Goal: Navigation & Orientation: Find specific page/section

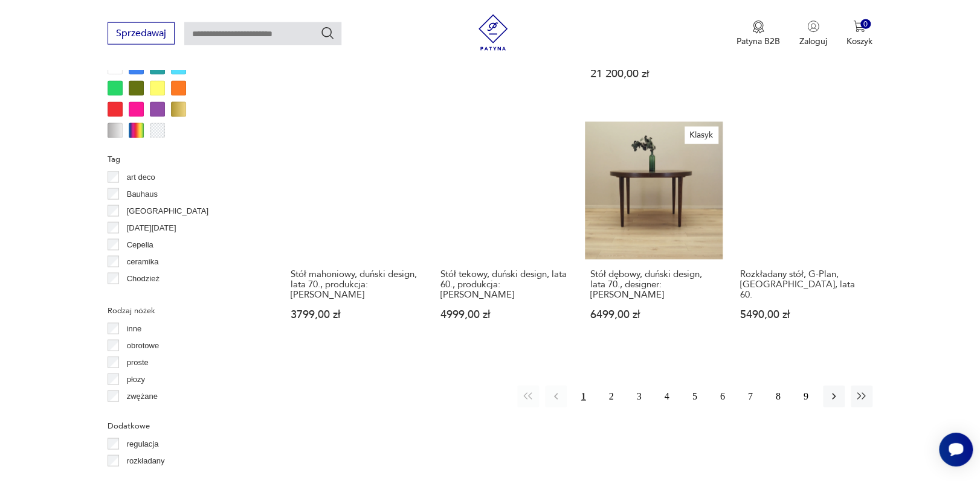
scroll to position [1180, 0]
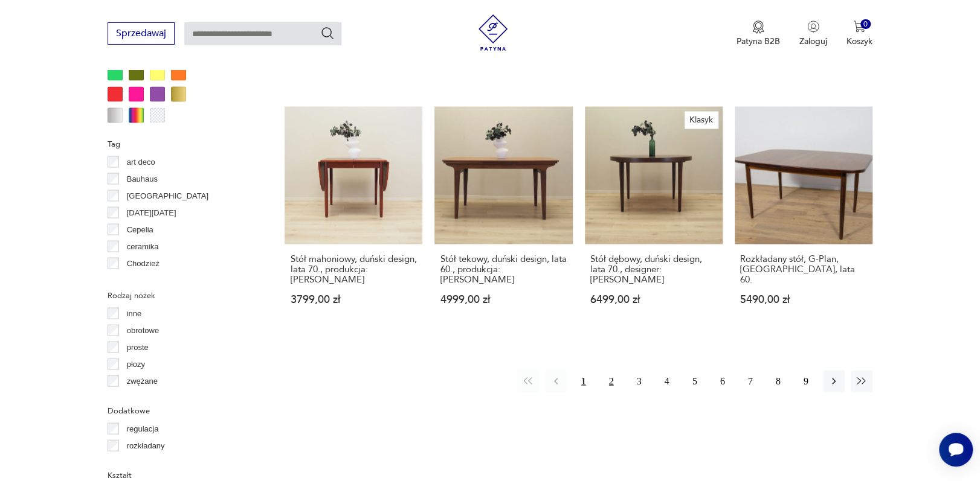
click at [613, 371] on button "2" at bounding box center [611, 382] width 22 height 22
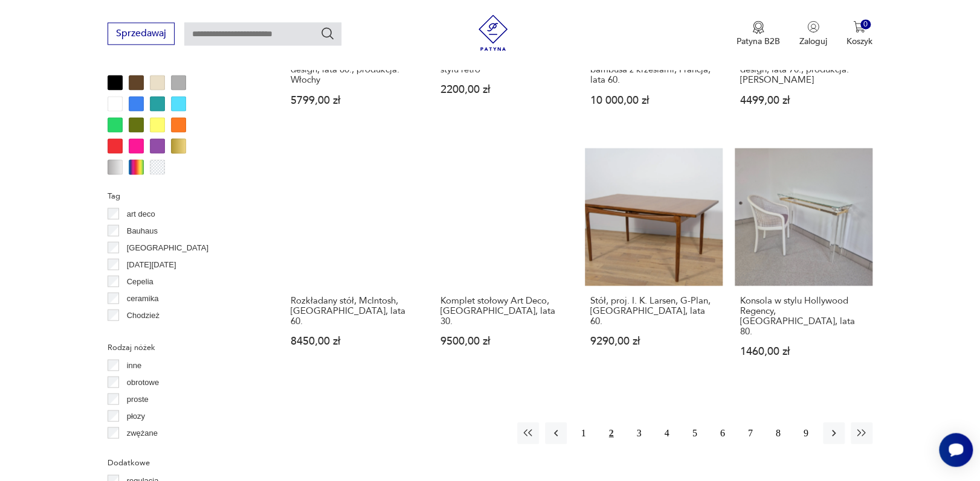
scroll to position [1177, 0]
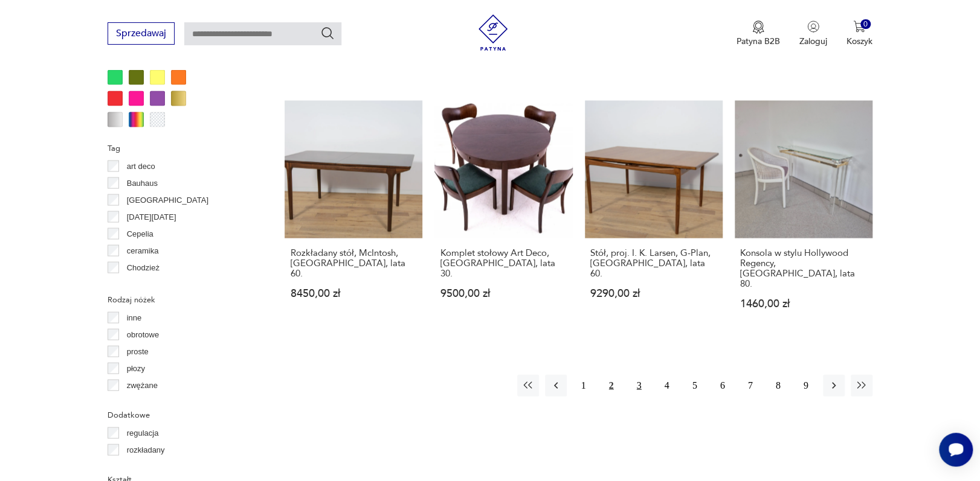
click at [638, 375] on button "3" at bounding box center [639, 386] width 22 height 22
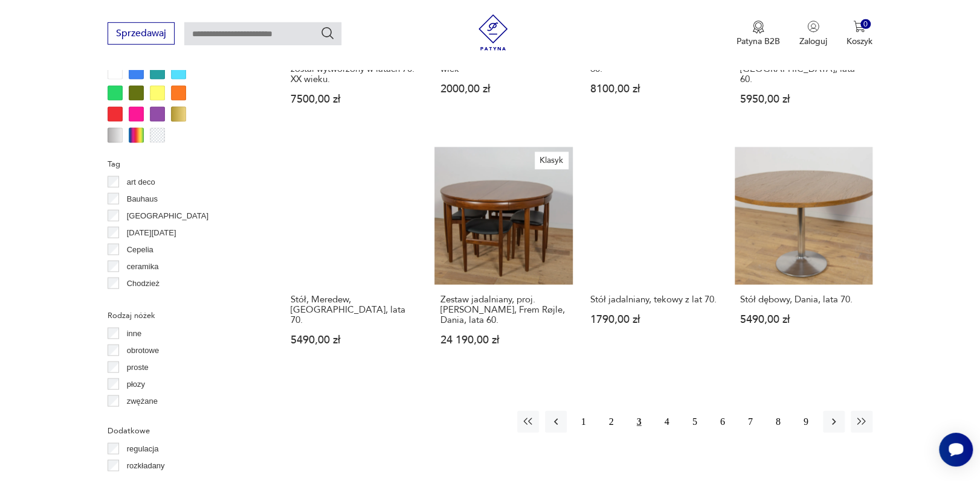
scroll to position [1184, 0]
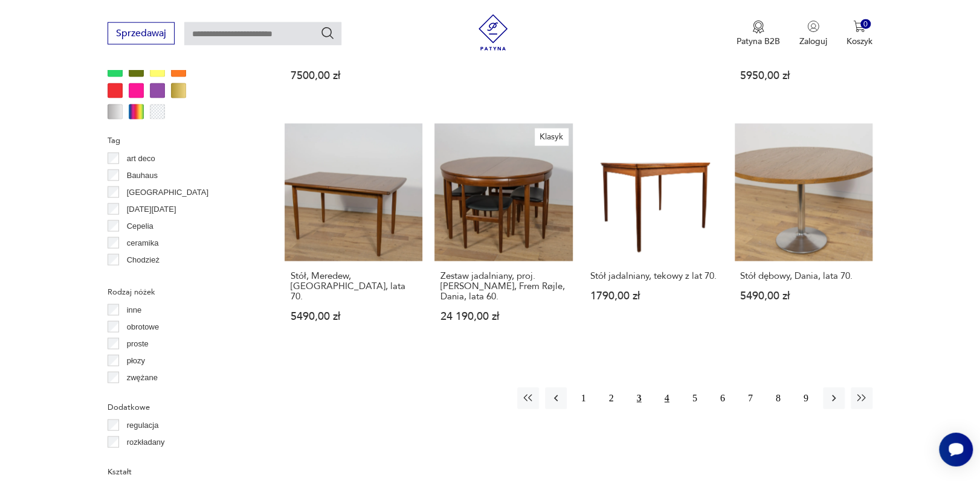
click at [668, 388] on button "4" at bounding box center [667, 399] width 22 height 22
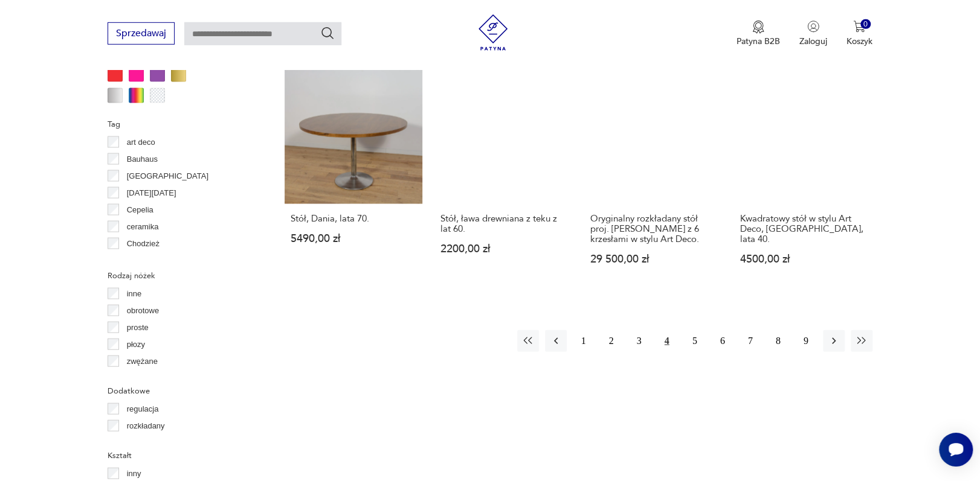
scroll to position [1219, 0]
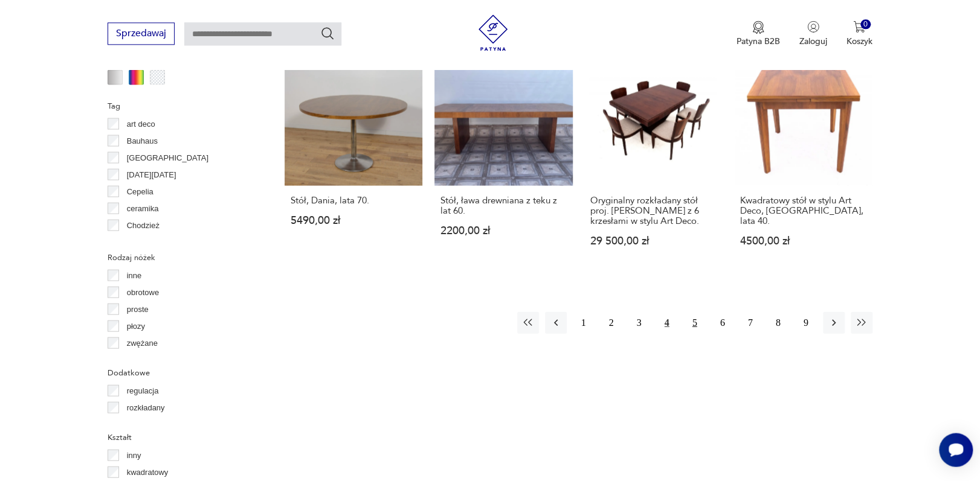
click at [697, 312] on button "5" at bounding box center [695, 323] width 22 height 22
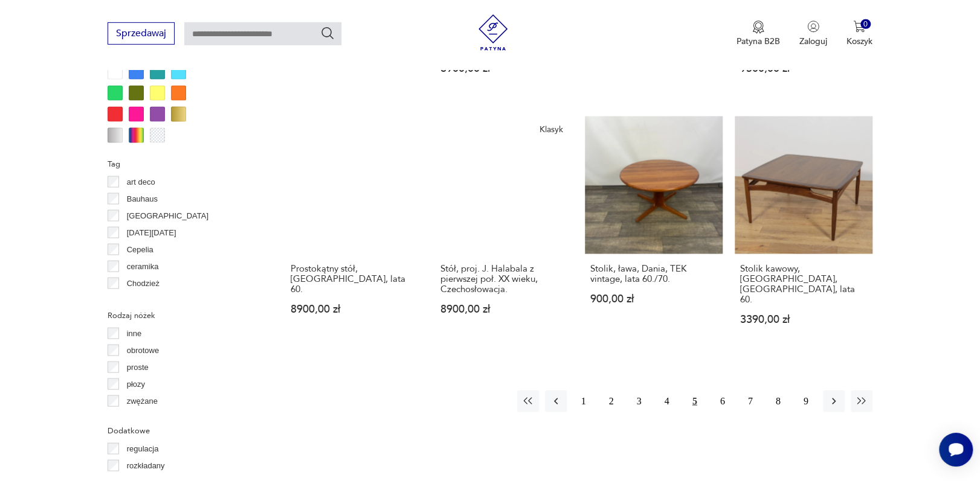
scroll to position [1166, 0]
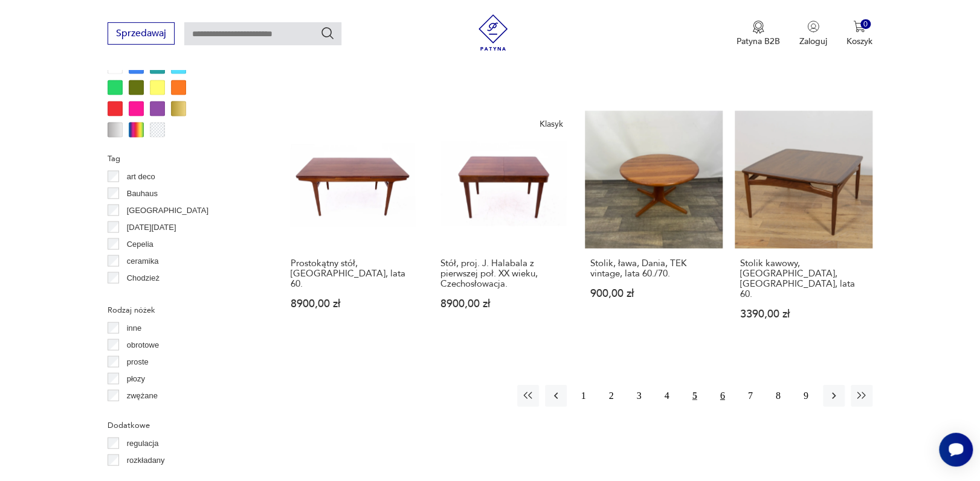
click at [721, 385] on button "6" at bounding box center [723, 396] width 22 height 22
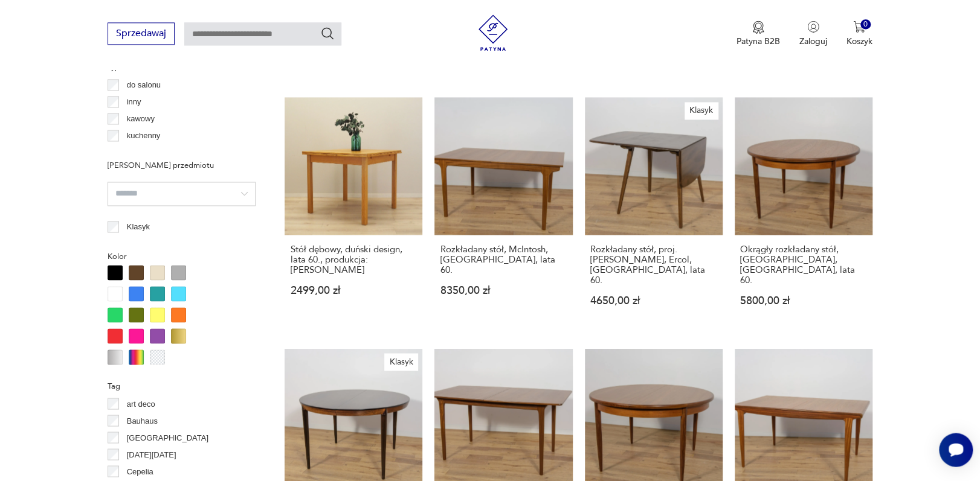
scroll to position [1171, 0]
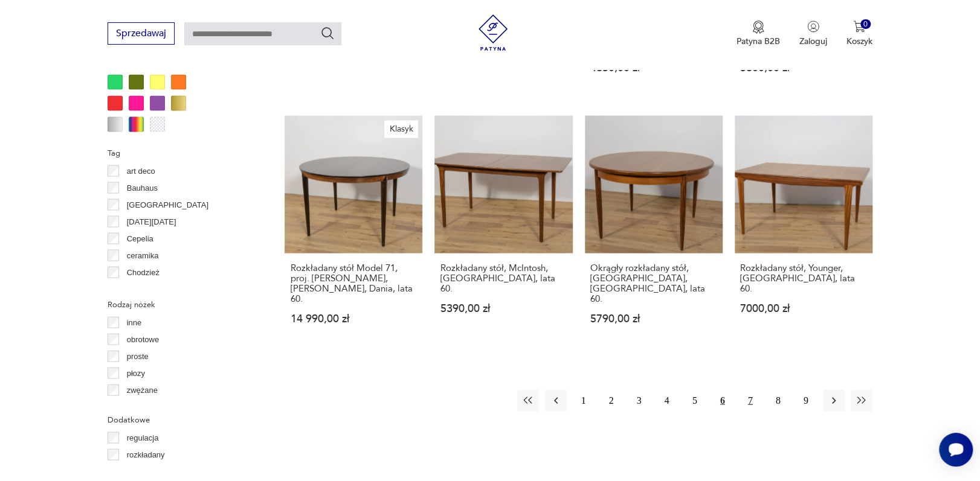
click at [753, 390] on button "7" at bounding box center [750, 401] width 22 height 22
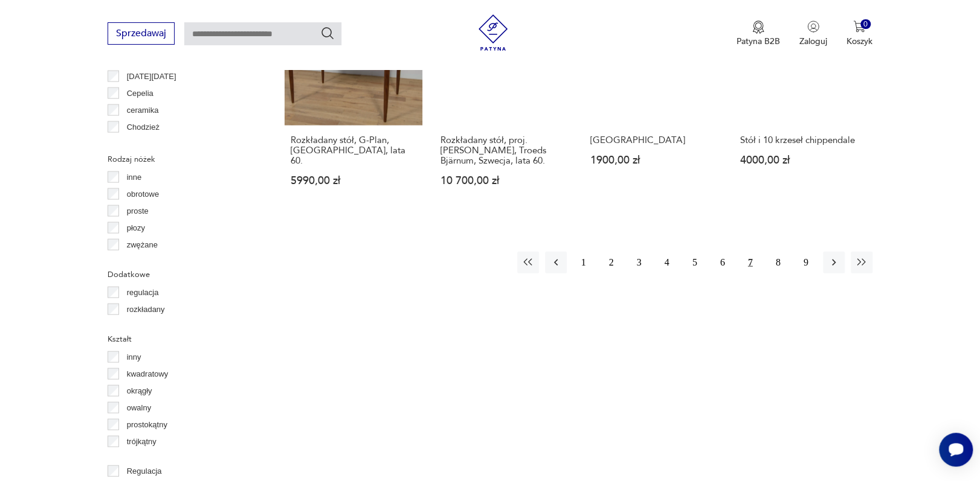
scroll to position [1319, 0]
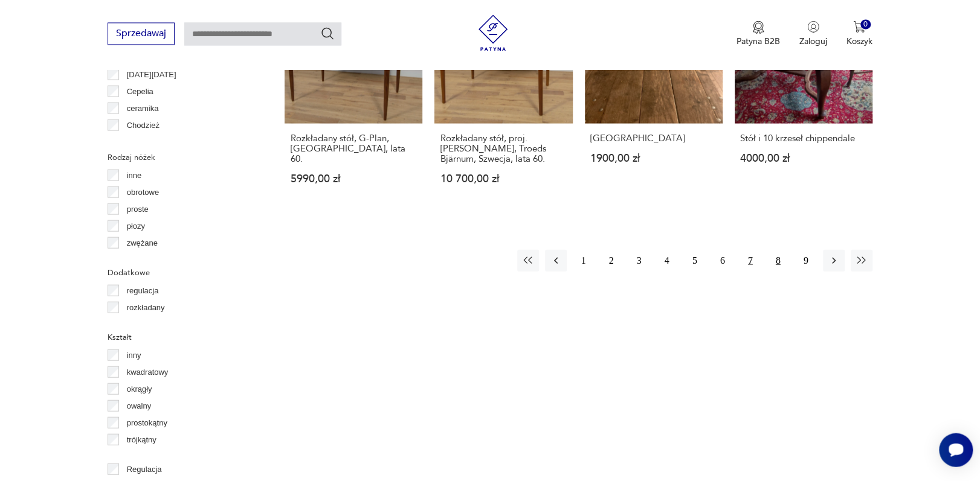
click at [782, 249] on button "8" at bounding box center [778, 260] width 22 height 22
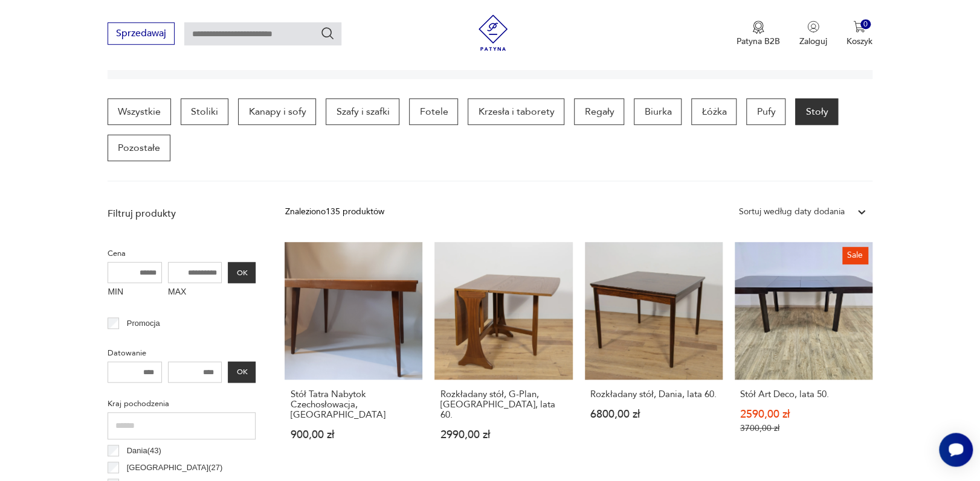
scroll to position [177, 0]
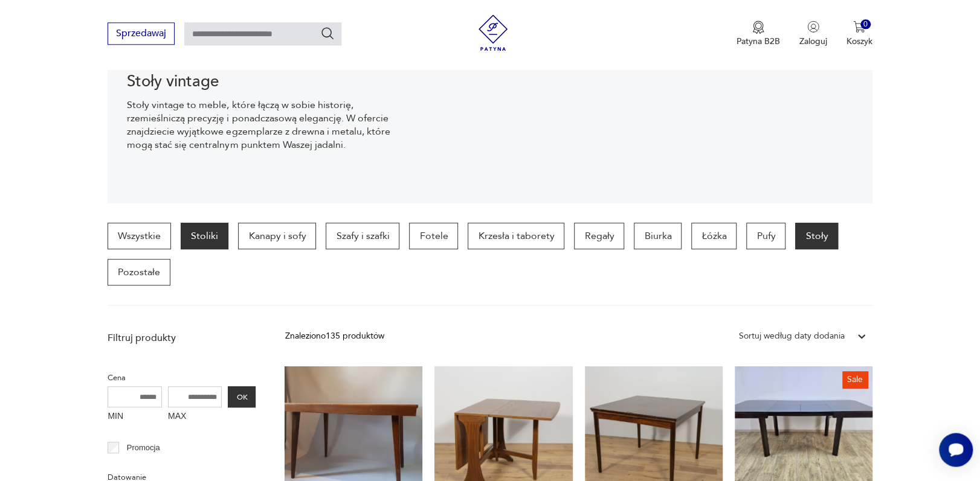
click at [207, 232] on p "Stoliki" at bounding box center [205, 236] width 48 height 27
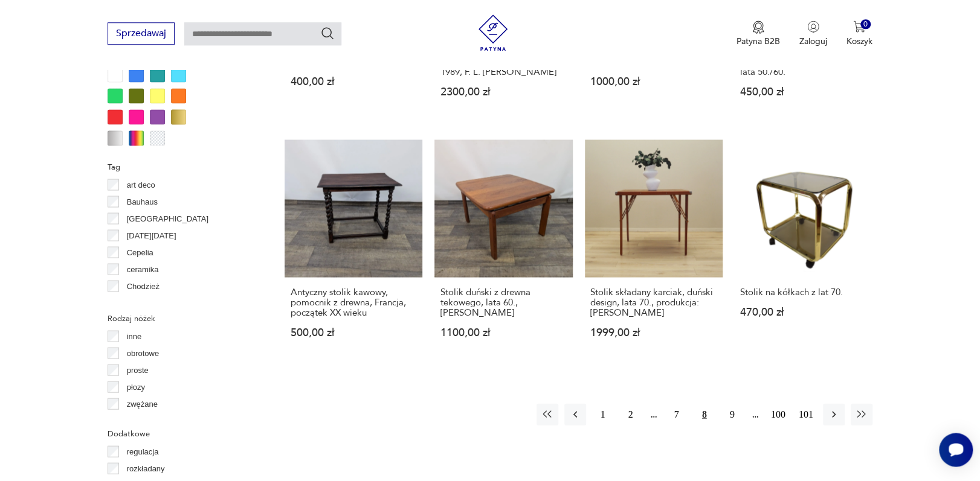
scroll to position [1142, 0]
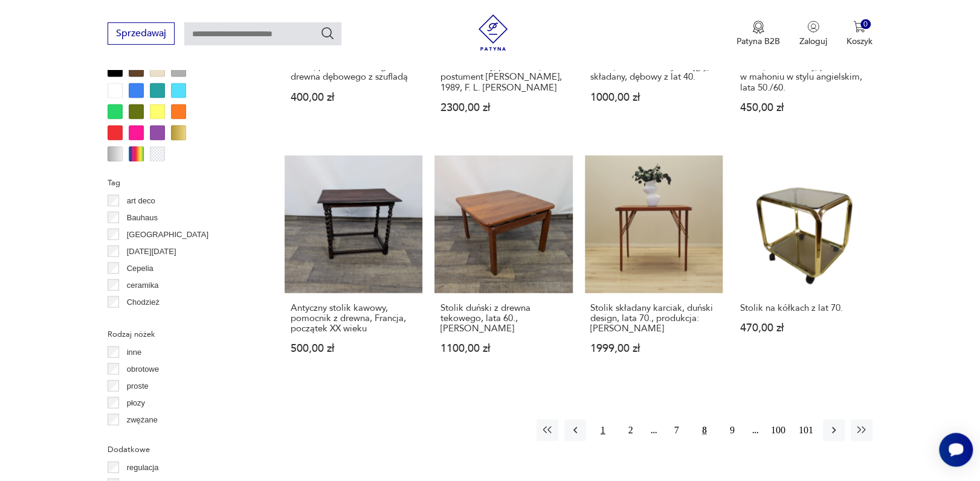
click at [605, 419] on button "1" at bounding box center [603, 430] width 22 height 22
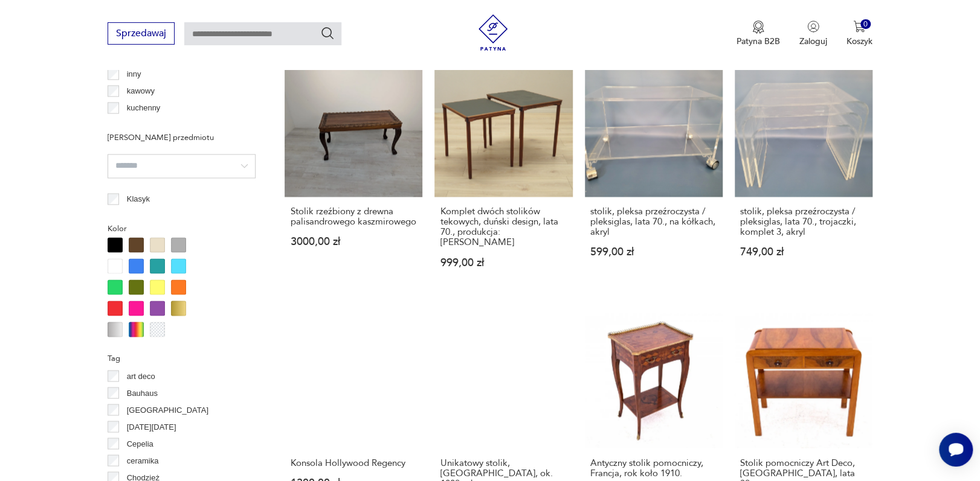
scroll to position [1207, 0]
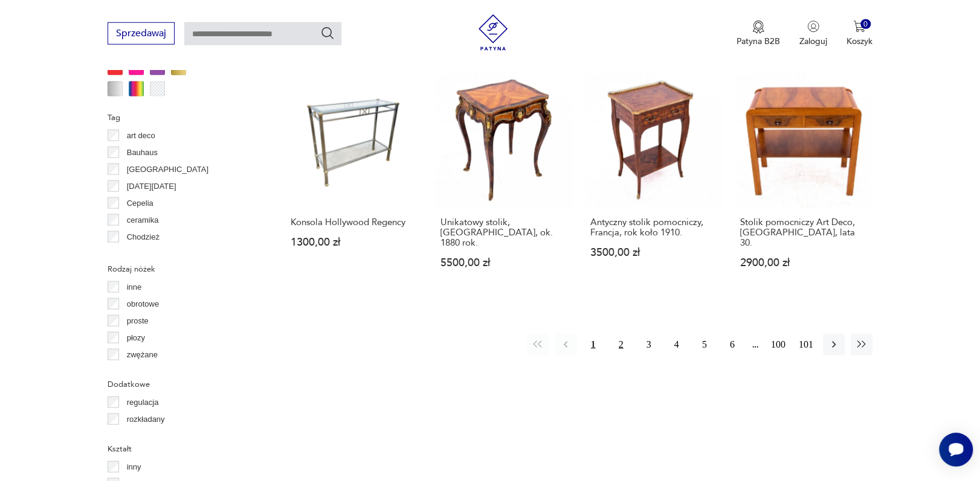
click at [626, 334] on button "2" at bounding box center [621, 345] width 22 height 22
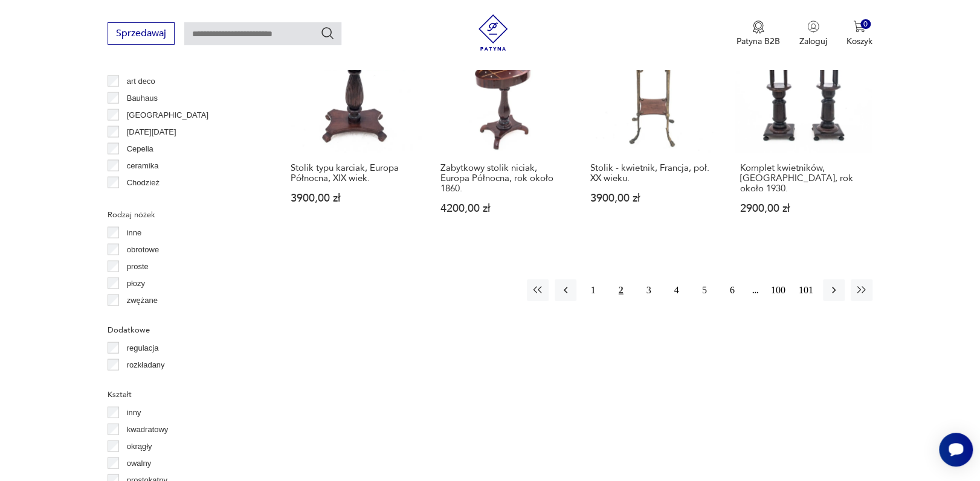
scroll to position [1293, 0]
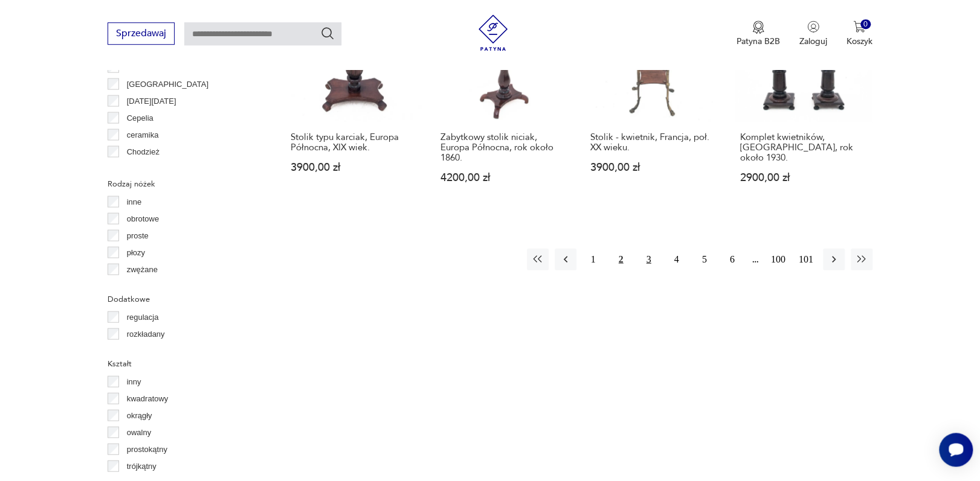
click at [652, 248] on button "3" at bounding box center [649, 259] width 22 height 22
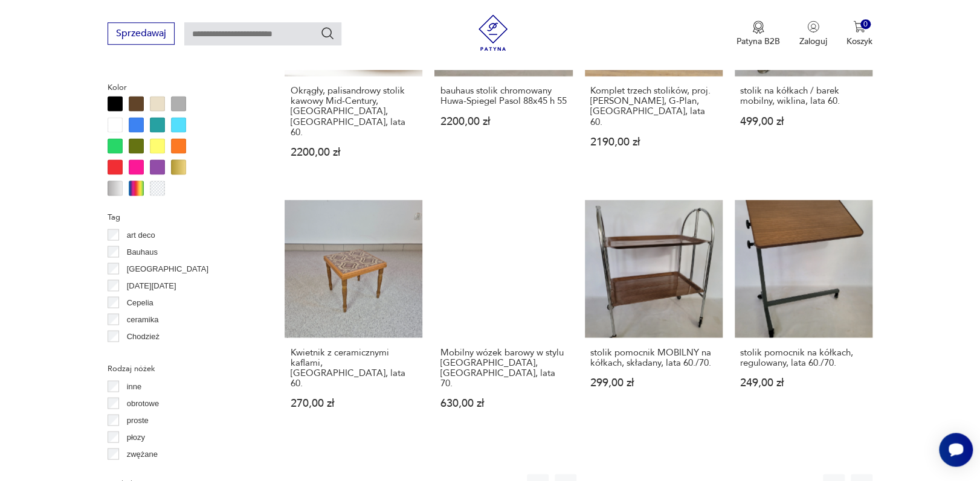
scroll to position [1150, 0]
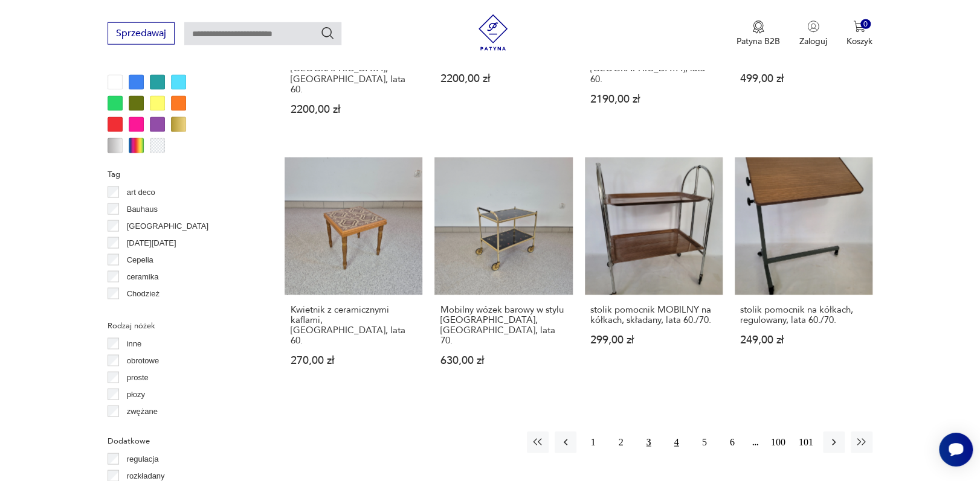
click at [680, 432] on button "4" at bounding box center [677, 443] width 22 height 22
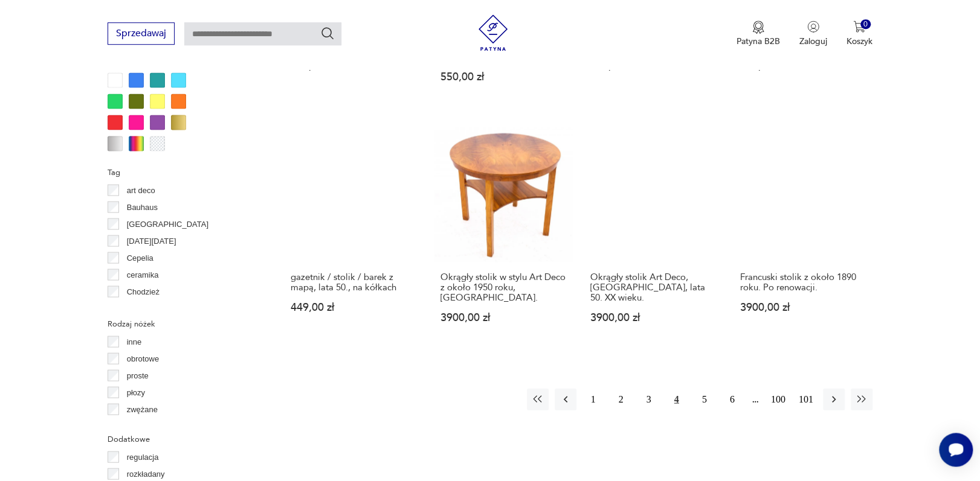
scroll to position [1150, 0]
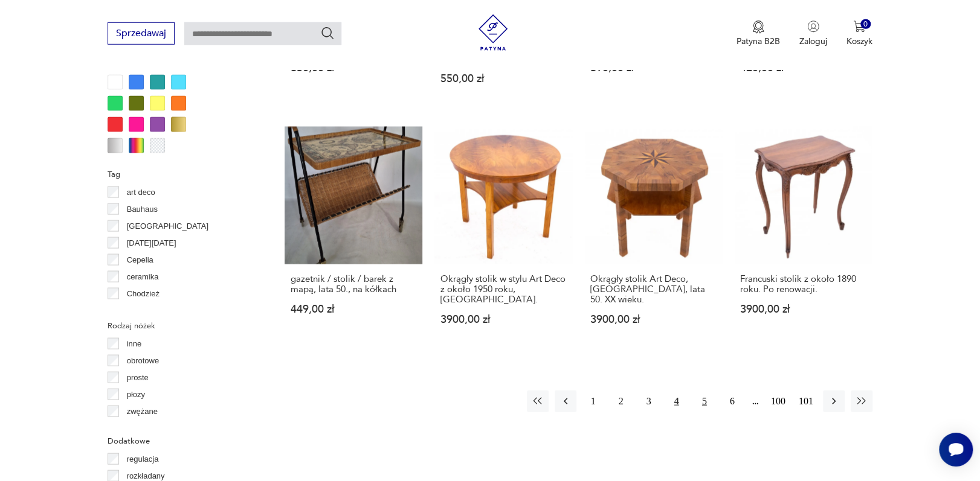
click at [707, 391] on button "5" at bounding box center [704, 402] width 22 height 22
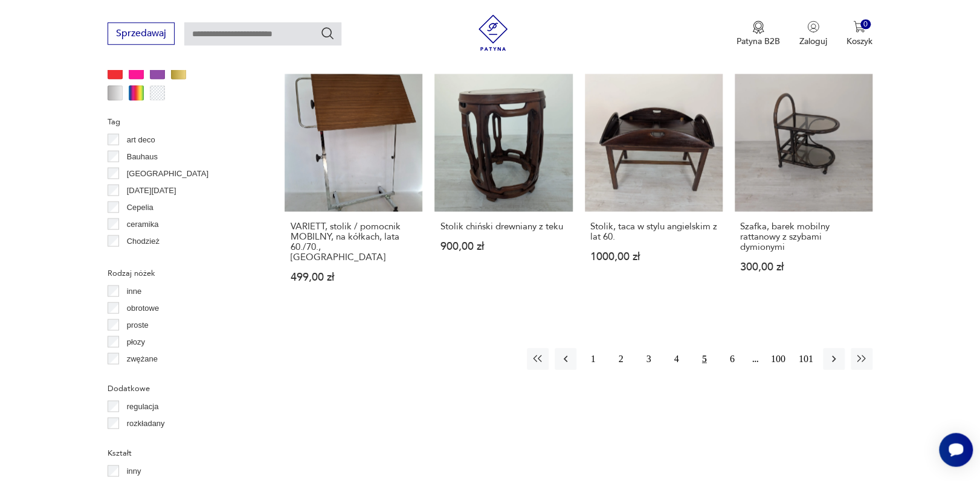
scroll to position [1206, 0]
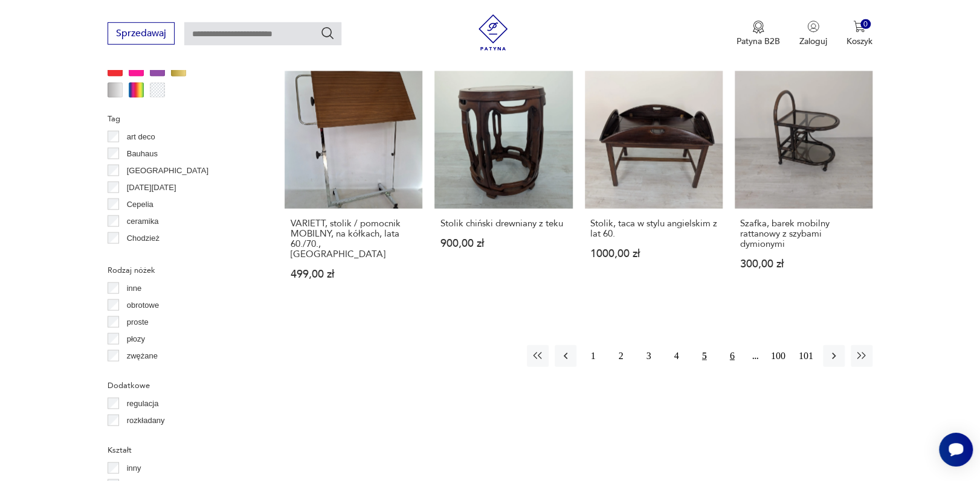
click at [732, 346] on button "6" at bounding box center [732, 357] width 22 height 22
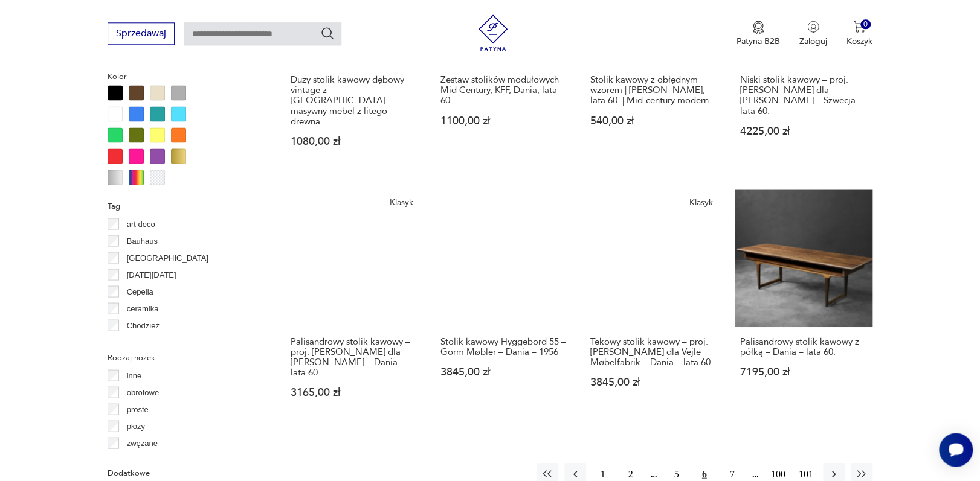
scroll to position [1129, 0]
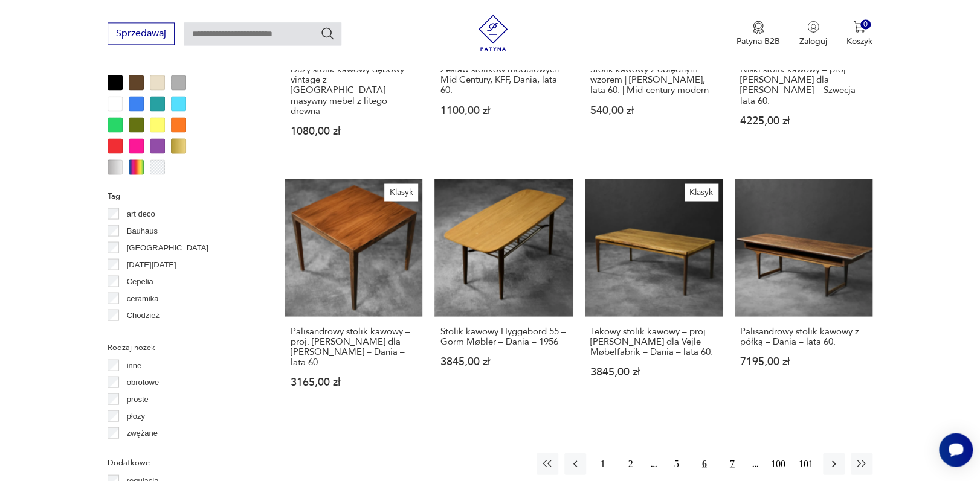
click at [732, 453] on button "7" at bounding box center [732, 464] width 22 height 22
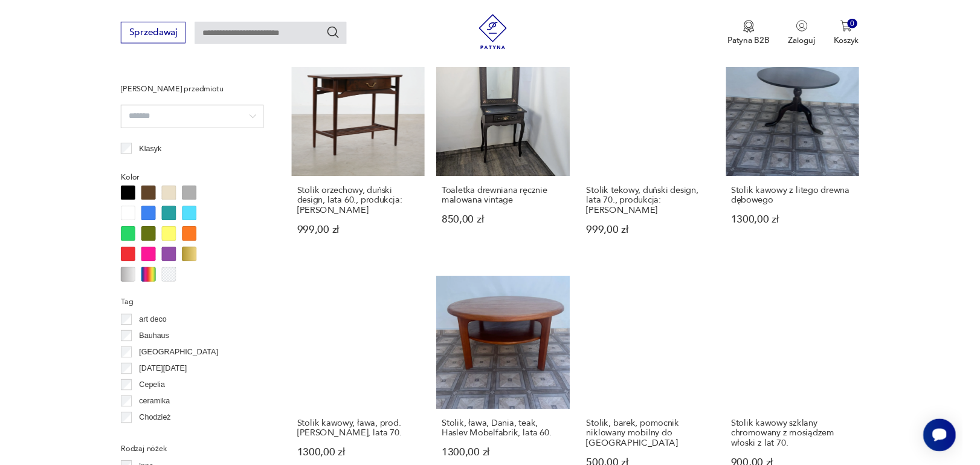
scroll to position [1041, 0]
